Goal: Navigation & Orientation: Understand site structure

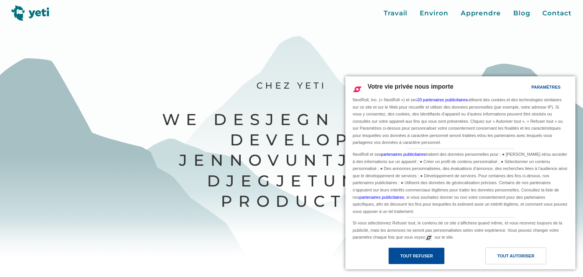
click at [432, 254] on div "Tout refuser" at bounding box center [416, 255] width 56 height 17
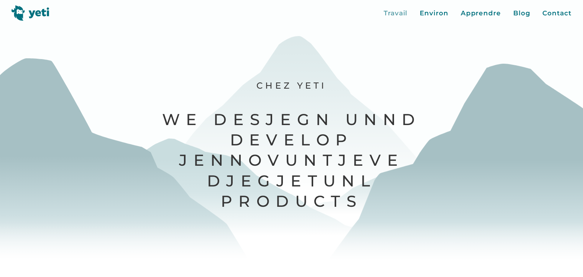
click at [397, 11] on div "Travail" at bounding box center [395, 13] width 24 height 10
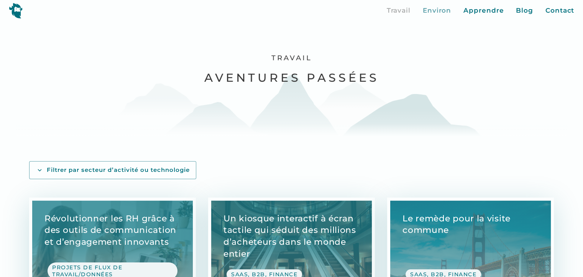
click at [447, 10] on div "Environ" at bounding box center [437, 11] width 28 height 10
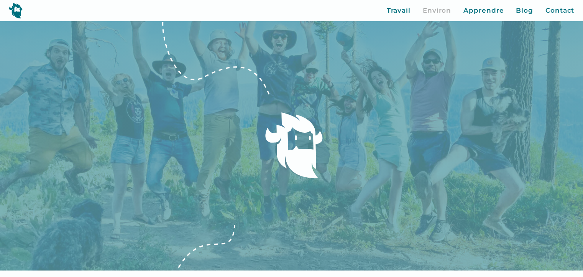
click at [526, 12] on div "Blog" at bounding box center [524, 11] width 17 height 10
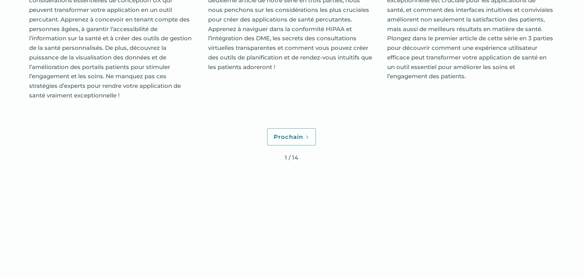
scroll to position [3524, 0]
click at [305, 138] on icon "Page suivante" at bounding box center [307, 135] width 5 height 5
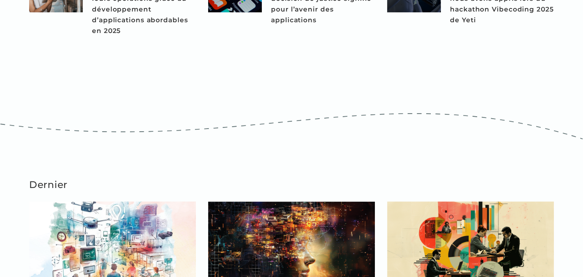
scroll to position [575, 0]
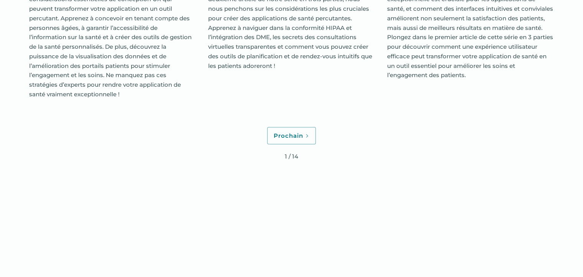
scroll to position [3431, 0]
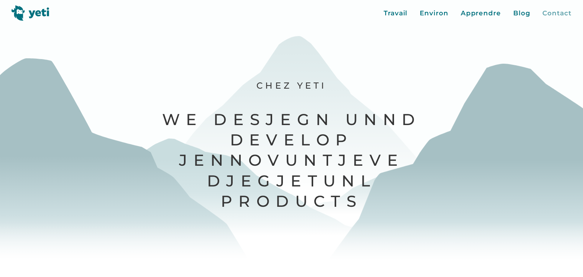
click at [559, 14] on div "Contact" at bounding box center [556, 13] width 29 height 10
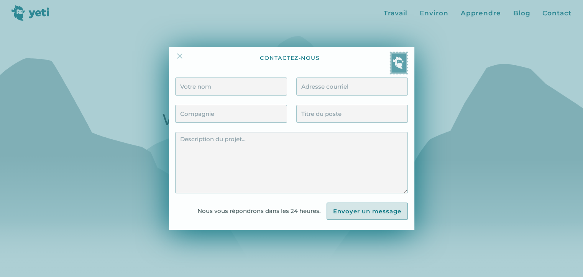
click at [180, 54] on img at bounding box center [179, 55] width 9 height 9
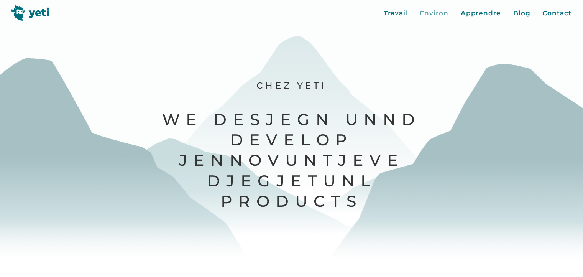
click at [442, 13] on div "Environ" at bounding box center [433, 13] width 28 height 10
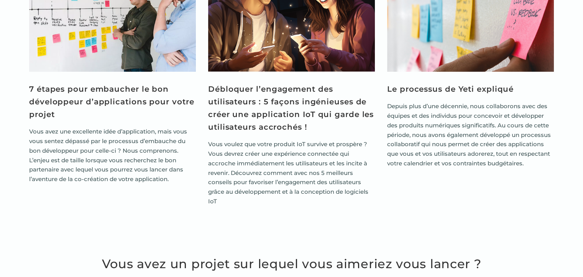
scroll to position [2625, 0]
